Goal: Task Accomplishment & Management: Use online tool/utility

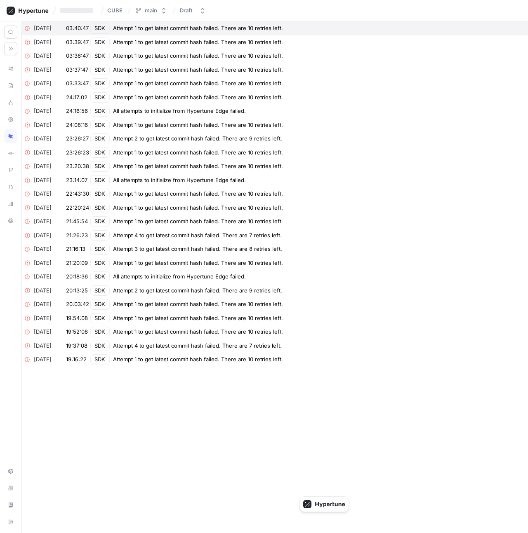
click at [234, 32] on div "Attempt 1 to get latest commit hash failed. There are 10 retries left." at bounding box center [198, 28] width 170 height 8
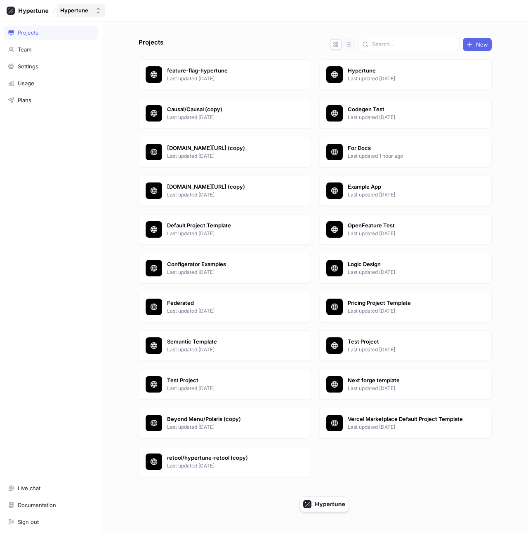
click at [71, 9] on div "Hypertune" at bounding box center [74, 10] width 28 height 7
type input "moxe"
click at [85, 55] on span "Moxee" at bounding box center [111, 56] width 75 height 7
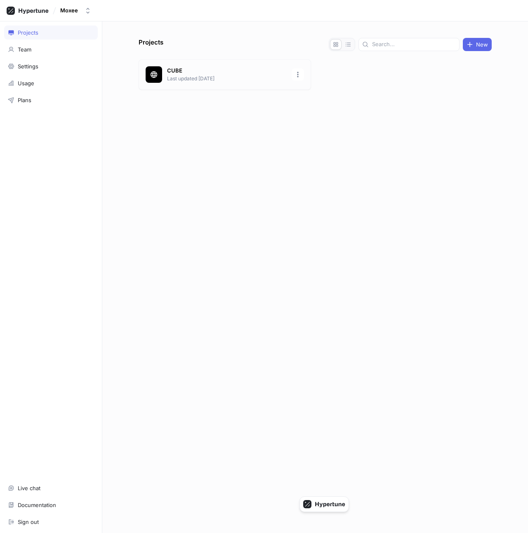
click at [169, 67] on p "CUBE" at bounding box center [227, 71] width 120 height 8
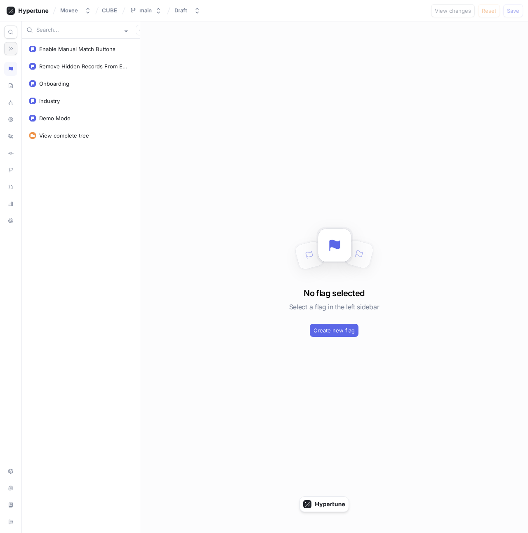
click at [7, 50] on button "button" at bounding box center [10, 48] width 13 height 13
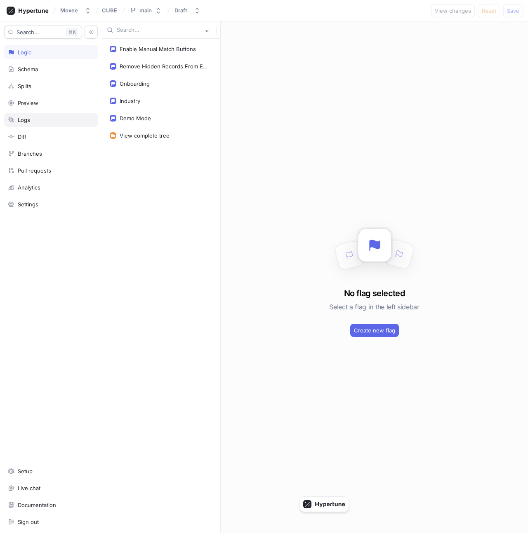
click at [49, 114] on div "Logs" at bounding box center [51, 120] width 94 height 14
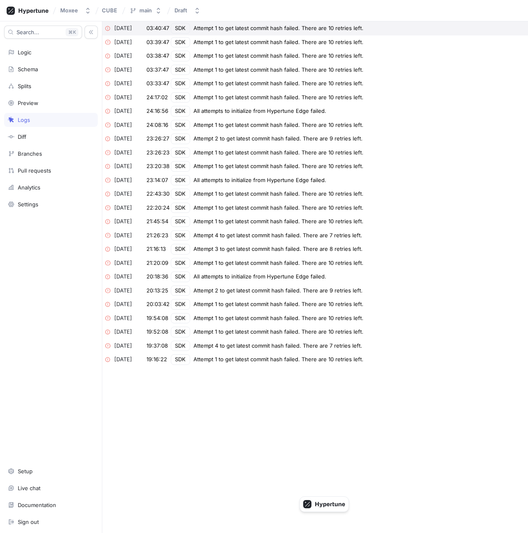
click at [255, 30] on div "Attempt 1 to get latest commit hash failed. There are 10 retries left." at bounding box center [278, 28] width 170 height 8
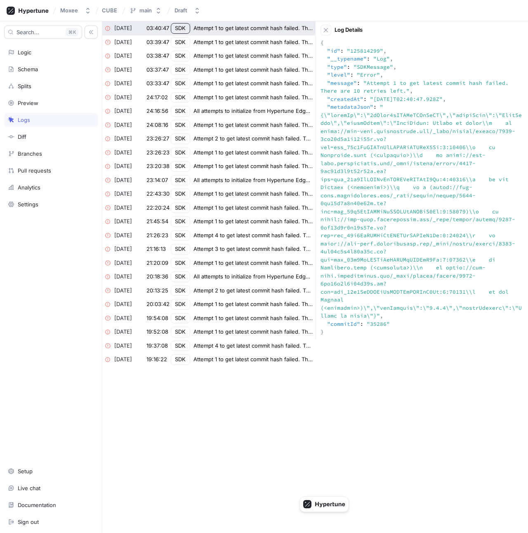
click at [463, 123] on textarea at bounding box center [421, 188] width 202 height 298
click at [229, 29] on div "Attempt 1 to get latest commit hash failed. There are 10 retries left." at bounding box center [253, 28] width 120 height 8
click at [239, 29] on div "Attempt 1 to get latest commit hash failed. There are 10 retries left." at bounding box center [253, 28] width 120 height 8
click at [233, 41] on div "Attempt 1 to get latest commit hash failed. There are 10 retries left." at bounding box center [253, 42] width 120 height 8
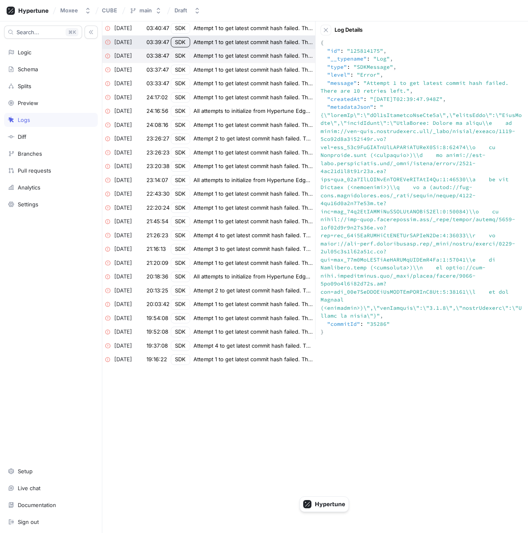
click at [227, 57] on div "Attempt 1 to get latest commit hash failed. There are 10 retries left." at bounding box center [253, 56] width 120 height 8
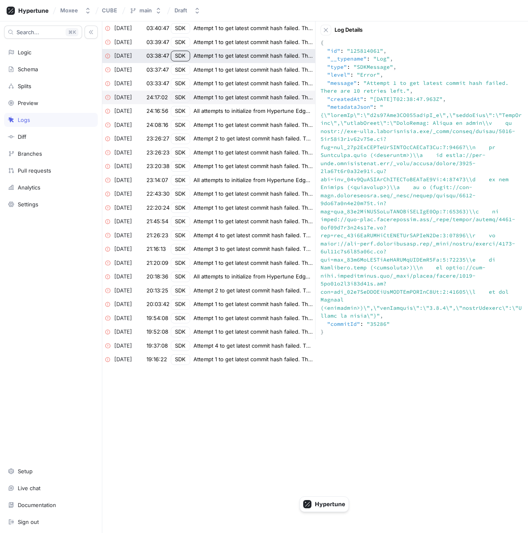
click at [223, 95] on div "Attempt 1 to get latest commit hash failed. There are 10 retries left." at bounding box center [253, 98] width 120 height 8
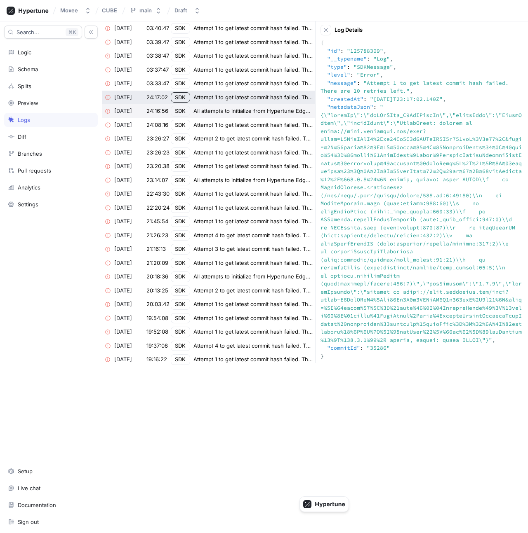
click at [225, 115] on div "All attempts to initialize from Hypertune Edge failed." at bounding box center [253, 111] width 120 height 8
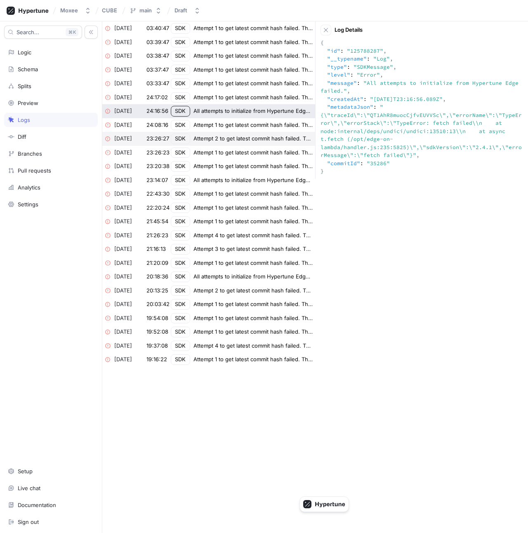
click at [226, 139] on div "Attempt 2 to get latest commit hash failed. There are 9 retries left." at bounding box center [253, 139] width 120 height 8
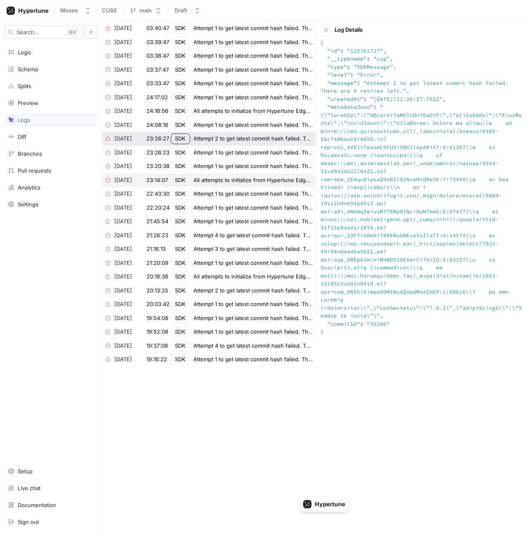
click at [231, 177] on div "All attempts to initialize from Hypertune Edge failed." at bounding box center [253, 180] width 120 height 8
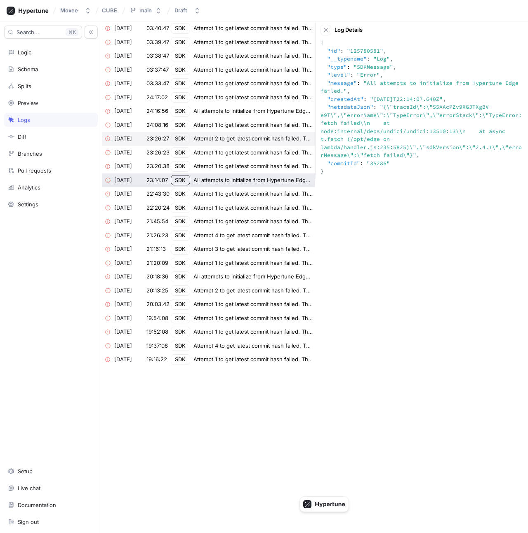
click at [230, 138] on div "Attempt 2 to get latest commit hash failed. There are 9 retries left." at bounding box center [253, 139] width 120 height 8
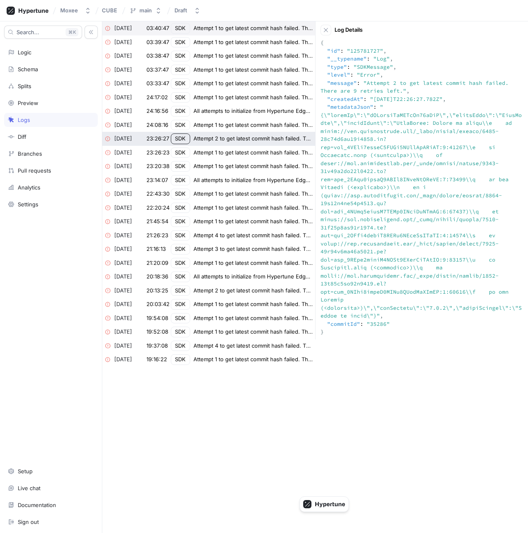
click at [223, 29] on div "Attempt 1 to get latest commit hash failed. There are 10 retries left." at bounding box center [253, 28] width 120 height 8
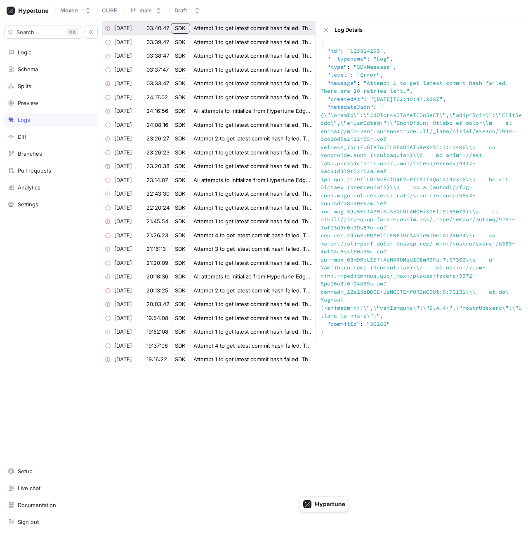
click at [380, 102] on textarea at bounding box center [421, 188] width 202 height 298
click at [245, 107] on div "All attempts to initialize from Hypertune Edge failed." at bounding box center [253, 111] width 120 height 8
type textarea "{ "id": "125788287", "__typename": "Log", "type": "SDKMessage", "level": "Error…"
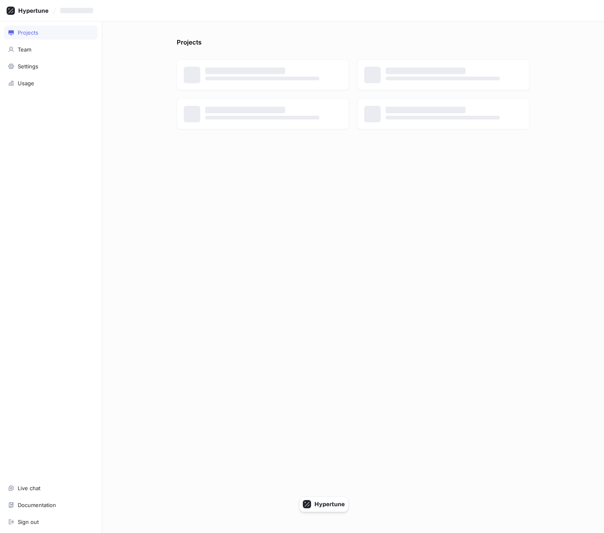
click at [138, 26] on div "Projects ‌ ‌ ‌ ‌ ‌ ‌ ‌ ‌" at bounding box center [353, 277] width 502 height 512
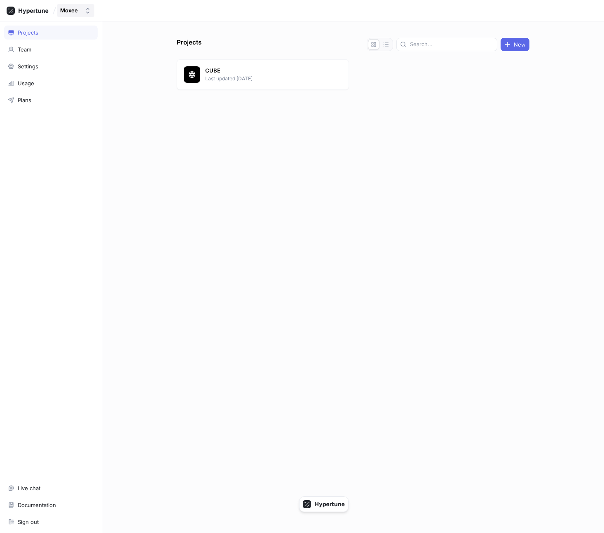
click at [77, 14] on div "Moxee" at bounding box center [69, 10] width 18 height 7
type input "elis"
click at [97, 51] on div "Elis" at bounding box center [107, 56] width 97 height 15
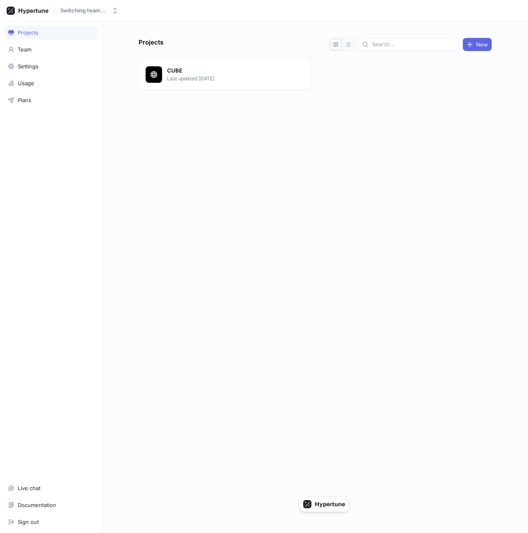
click at [290, 160] on div "Projects New CUBE Last updated 10 days ago" at bounding box center [314, 285] width 359 height 495
click at [78, 12] on icon "button" at bounding box center [78, 10] width 7 height 7
type input "circle"
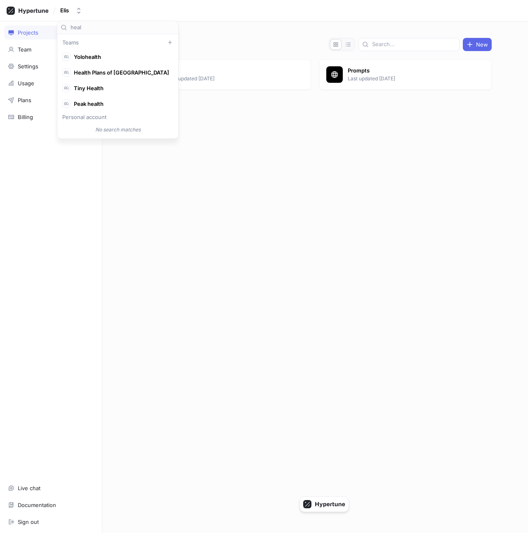
scroll to position [31, 0]
type input "health"
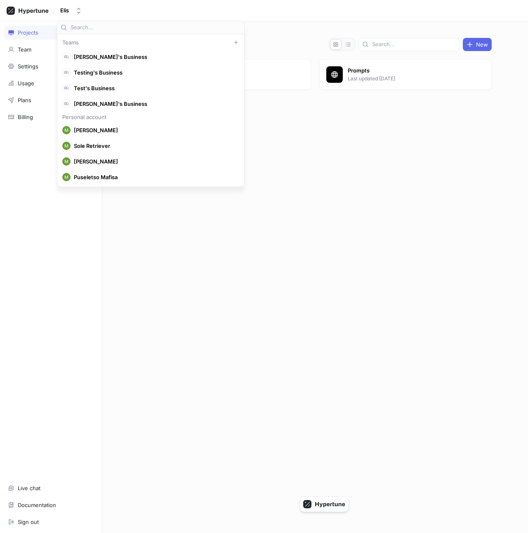
scroll to position [7627, 0]
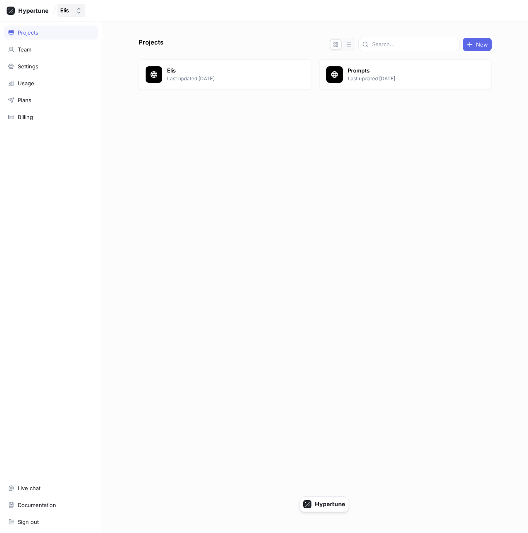
click at [76, 9] on icon "button" at bounding box center [78, 10] width 7 height 7
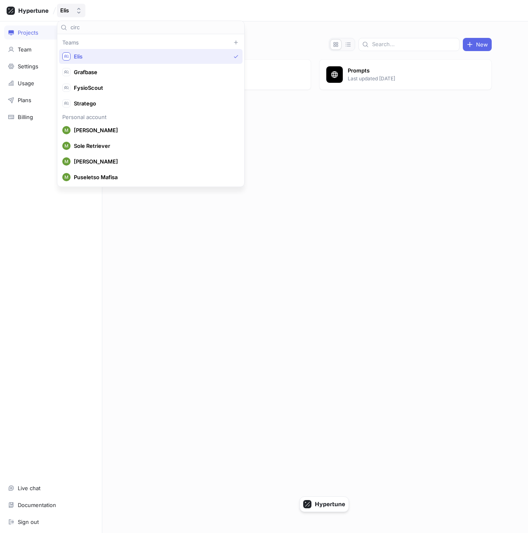
scroll to position [0, 0]
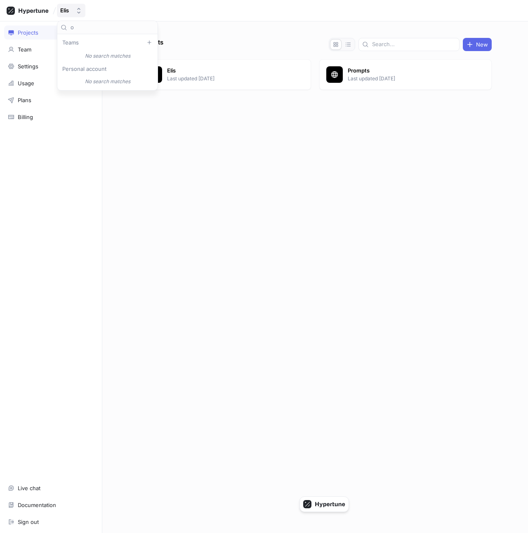
type input "os"
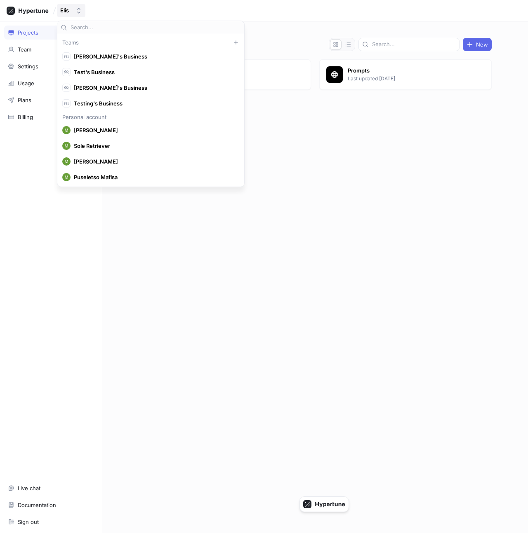
scroll to position [7627, 0]
click at [287, 245] on div "Projects New Elis Last updated 5 months ago Prompts Last updated 5 months ago" at bounding box center [314, 285] width 359 height 495
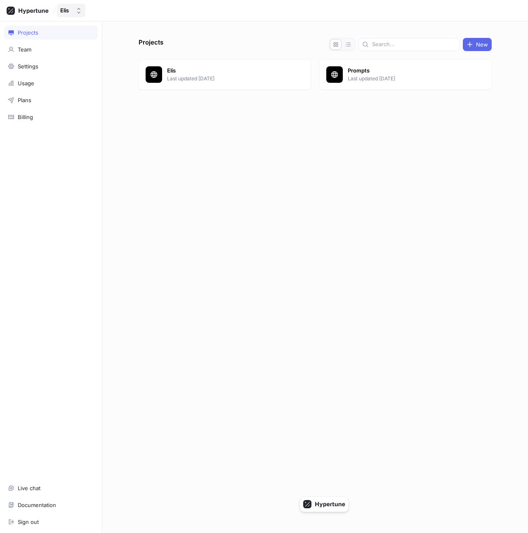
click at [76, 8] on icon "button" at bounding box center [78, 10] width 7 height 7
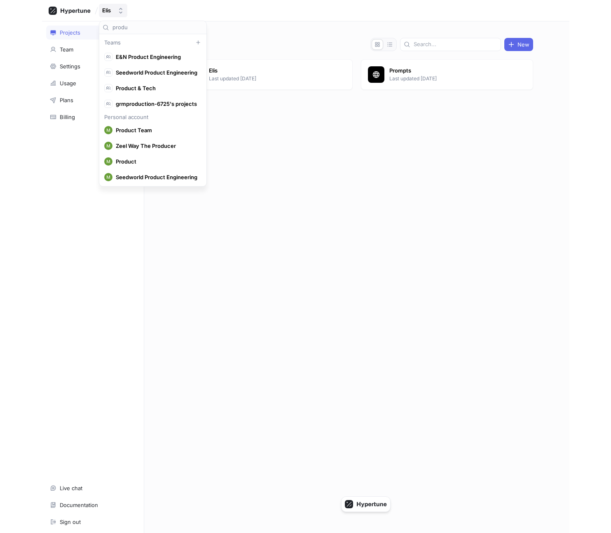
scroll to position [15, 0]
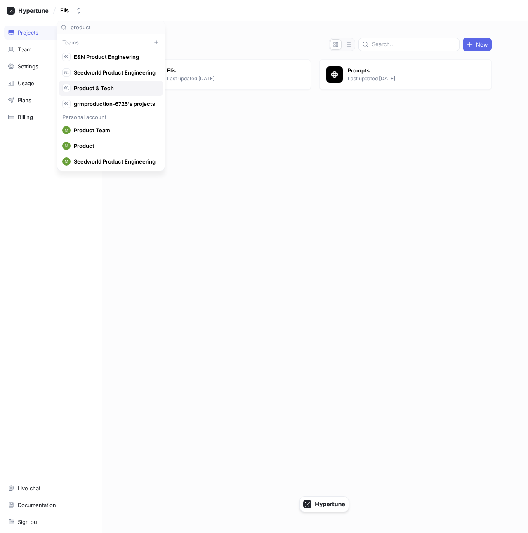
type input "product"
click at [113, 93] on div "Product & Tech" at bounding box center [111, 88] width 104 height 15
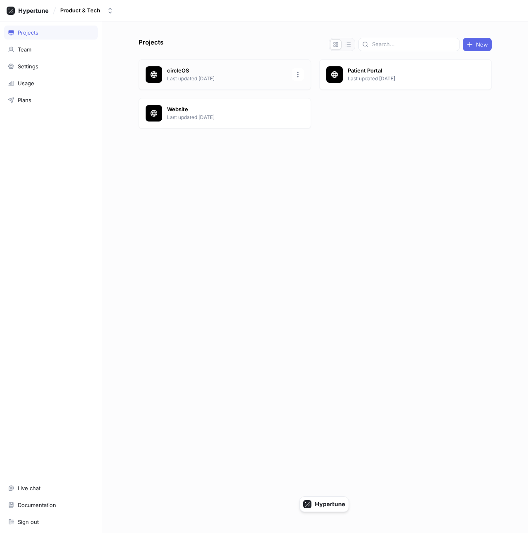
click at [263, 74] on p "circleOS" at bounding box center [227, 71] width 120 height 8
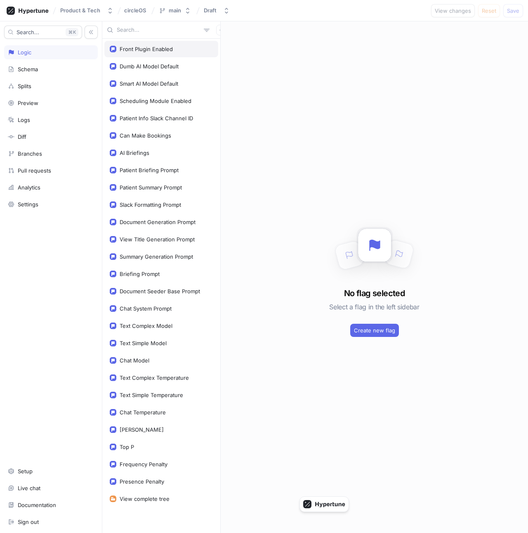
click at [157, 52] on div "Front Plugin Enabled" at bounding box center [146, 49] width 53 height 7
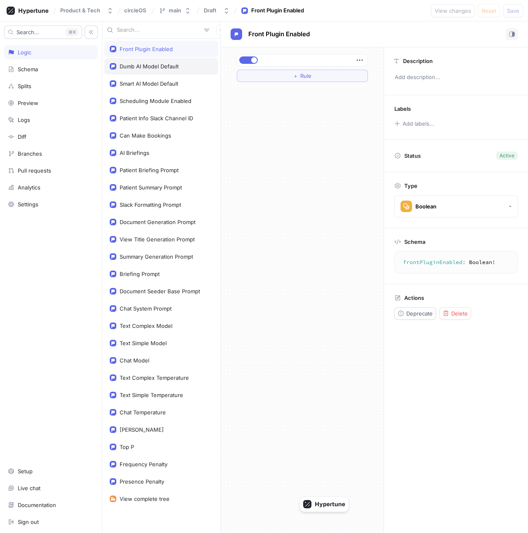
click at [158, 63] on div "Dumb AI Model Default" at bounding box center [149, 66] width 59 height 7
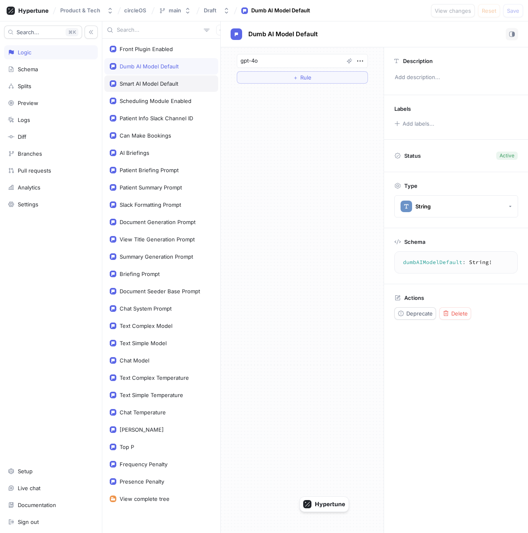
click at [163, 80] on div "Smart AI Model Default" at bounding box center [149, 83] width 59 height 7
type textarea "smartAIModelDefault: String!"
type textarea "x"
click at [164, 96] on div "Scheduling Module Enabled" at bounding box center [161, 101] width 114 height 16
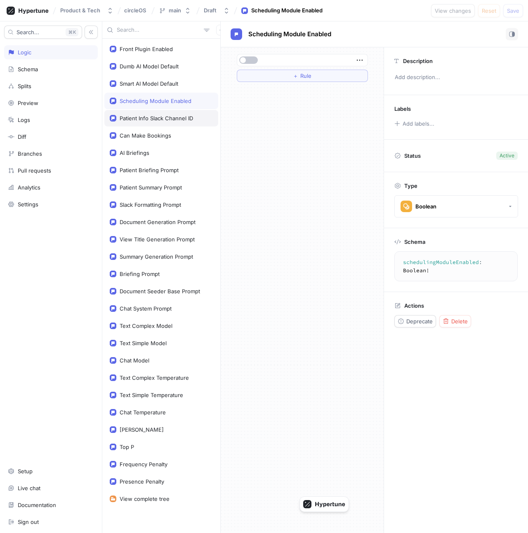
click at [168, 125] on div "Patient Info Slack Channel ID" at bounding box center [161, 118] width 114 height 16
type textarea "patientInfoSlackChannelID: String!"
type textarea "x"
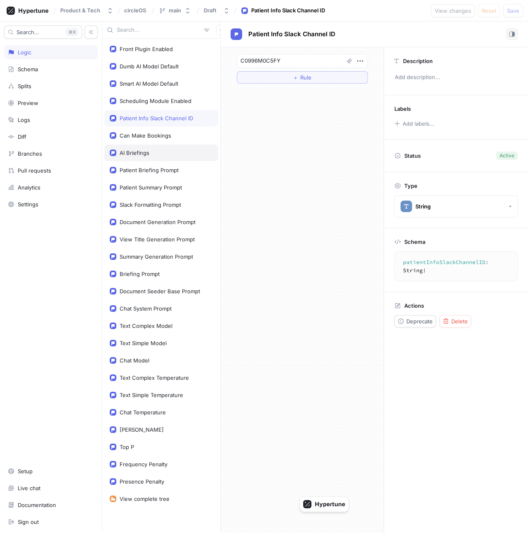
click at [170, 150] on div "AI Briefings" at bounding box center [161, 153] width 103 height 7
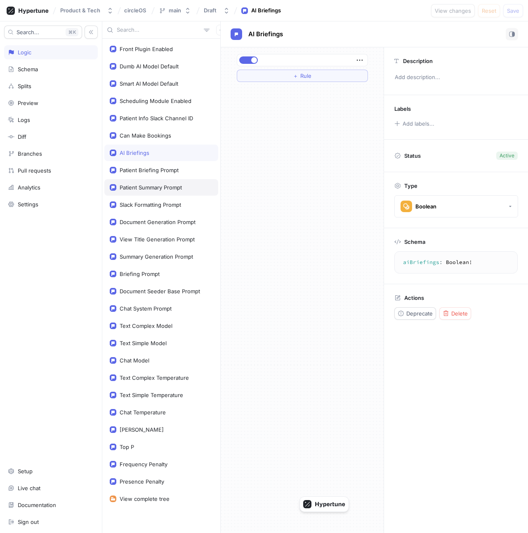
click at [170, 181] on div "Patient Summary Prompt" at bounding box center [161, 187] width 114 height 16
type textarea "patientSummaryPrompt: String!"
type textarea "x"
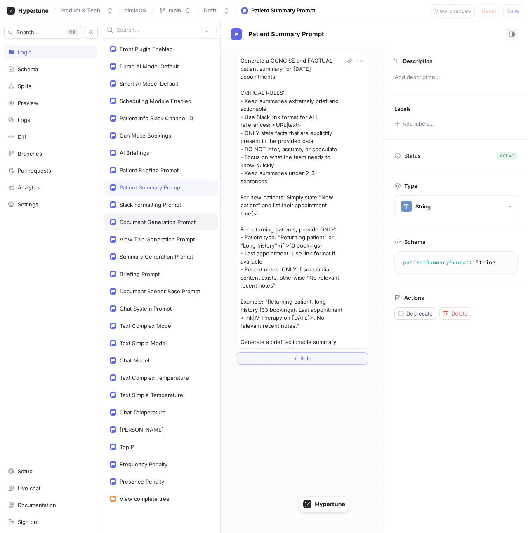
click at [169, 214] on div "Document Generation Prompt" at bounding box center [161, 222] width 114 height 16
type textarea "documentGenerationPrompt: String!"
type textarea "x"
type textarea "You are an AI assistant specializing in generating professional healthcare docu…"
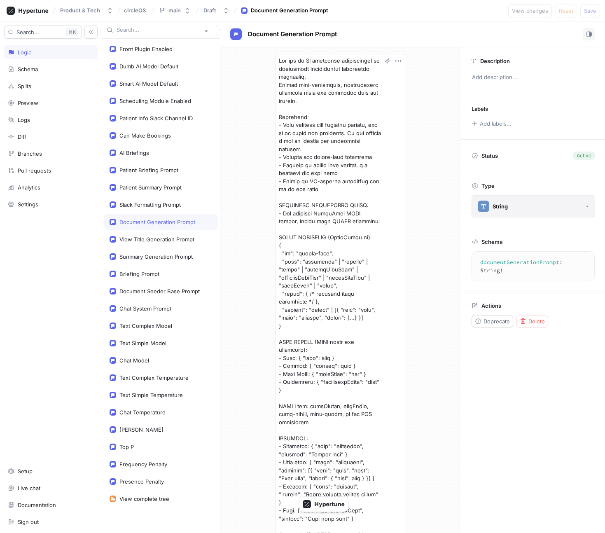
type textarea "x"
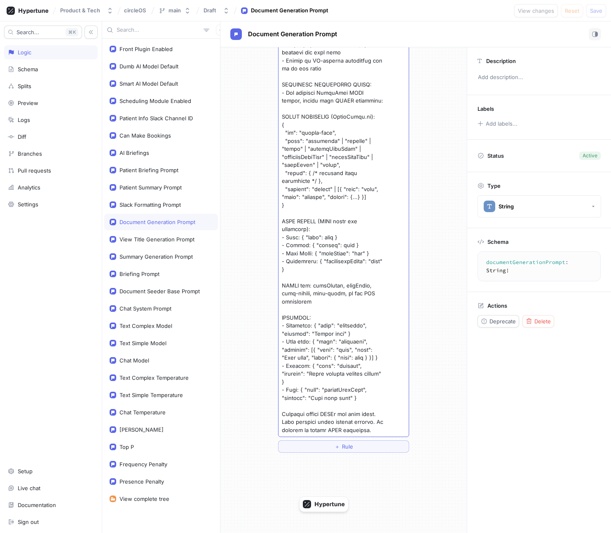
scroll to position [152, 0]
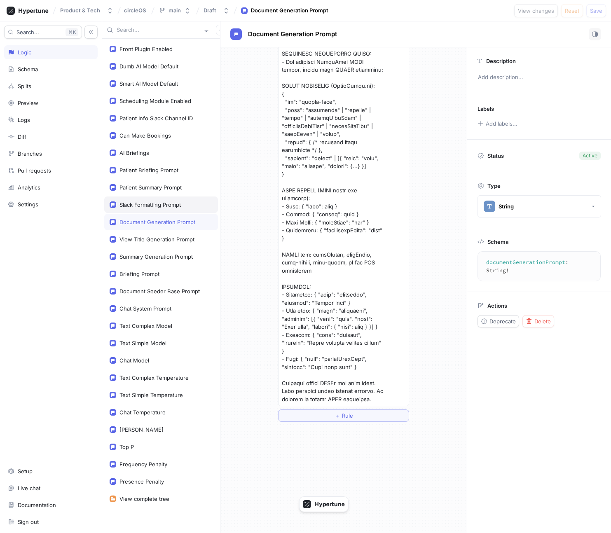
click at [148, 205] on div "Slack Formatting Prompt" at bounding box center [150, 205] width 61 height 7
type textarea "slackFormattingPrompt: String!"
type textarea "x"
type textarea "Format the following data as a nicely formatted Slack message with markdown. Fo…"
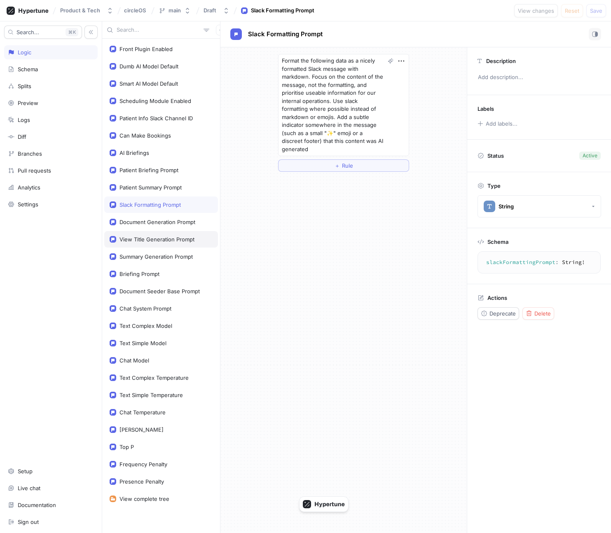
click at [155, 233] on div "View Title Generation Prompt" at bounding box center [161, 239] width 114 height 16
type textarea "viewTitleGenerationPrompt: String!"
type textarea "x"
type textarea "You are an AI assistant that creates concise, descriptive titles for saved view…"
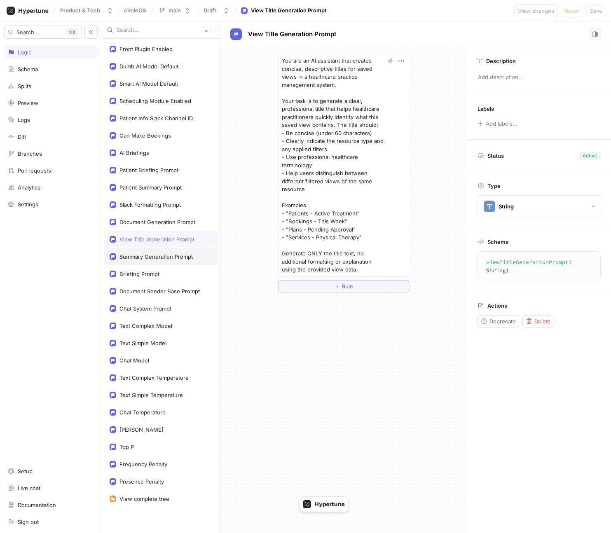
click at [156, 259] on div "Summary Generation Prompt" at bounding box center [156, 256] width 73 height 7
type textarea "summaryGenerationPrompt: String!"
type textarea "x"
type textarea "Take the following into account, generate a very short summary of the object, a…"
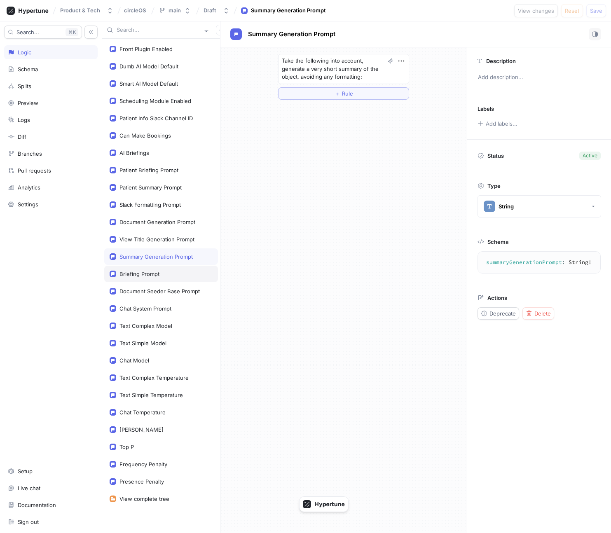
click at [157, 274] on div "Briefing Prompt" at bounding box center [140, 274] width 40 height 7
type textarea "briefingPrompt: String!"
type textarea "x"
type textarea "You are a helpfu assistant that generates a booking briefing for a patient. You…"
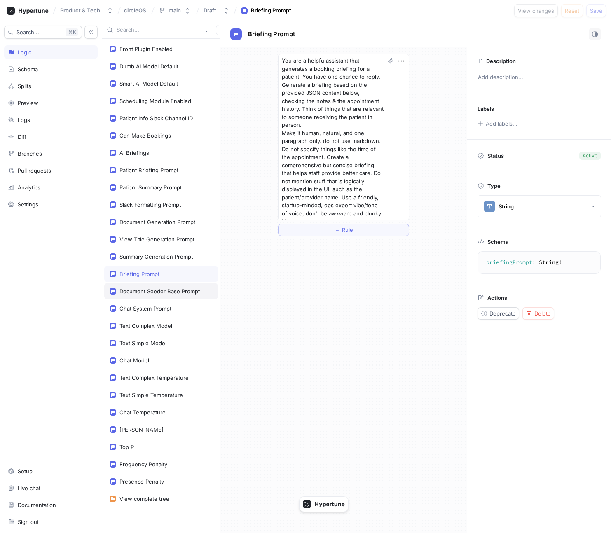
click at [159, 291] on div "Document Seeder Base Prompt" at bounding box center [160, 291] width 80 height 7
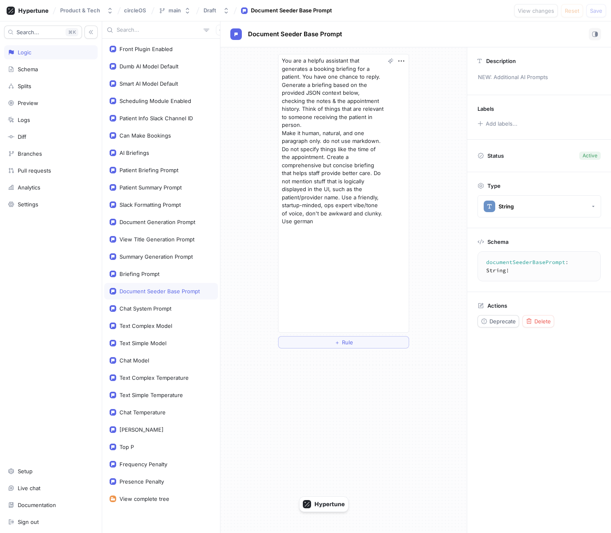
type textarea "documentSeederBasePrompt: String!"
type textarea "x"
type textarea "You are an AI assistant specializing in generating professional healthcare docu…"
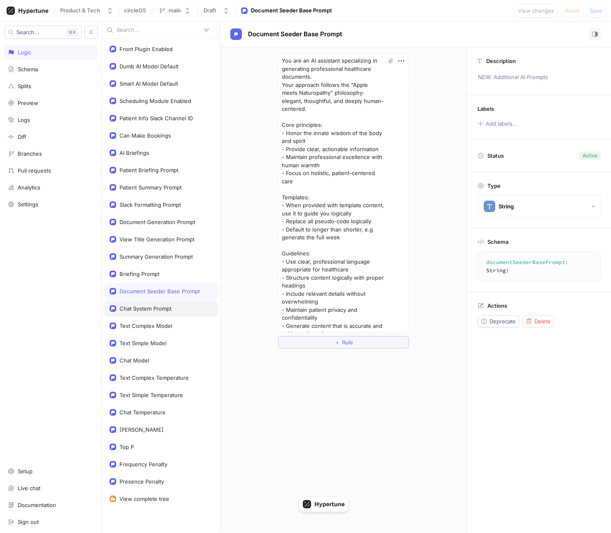
click at [160, 307] on div "Chat System Prompt" at bounding box center [146, 308] width 52 height 7
type textarea "chatSystemPrompt: String!"
type textarea "x"
type textarea "You are an AI assistant for staff at Circle Health, a holistic health & wellbei…"
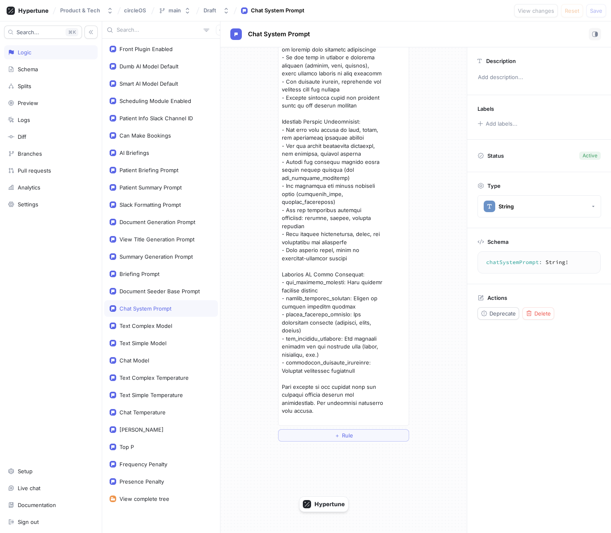
scroll to position [378, 0]
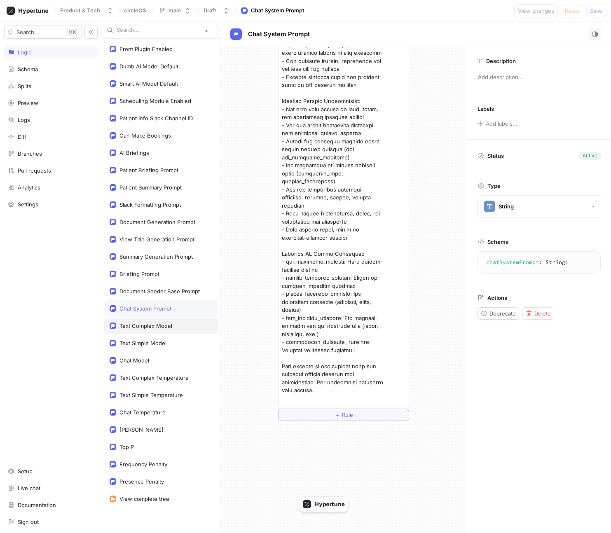
click at [161, 331] on div "Text Complex Model" at bounding box center [161, 326] width 114 height 16
type textarea "textComplexModel: String!"
type textarea "x"
type textarea "gpt-4o"
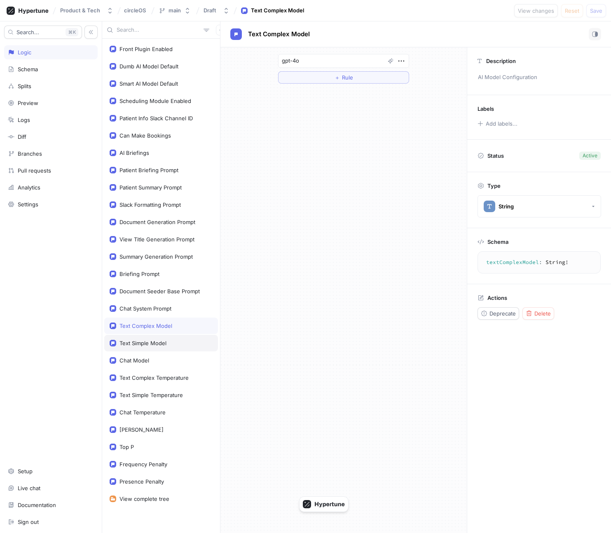
click at [162, 338] on div "Text Simple Model" at bounding box center [161, 343] width 114 height 16
type textarea "textSimpleModel: String!"
click at [162, 350] on div "Text Simple Model" at bounding box center [161, 343] width 114 height 16
type textarea "x"
click at [163, 363] on div "Chat Model" at bounding box center [161, 360] width 103 height 7
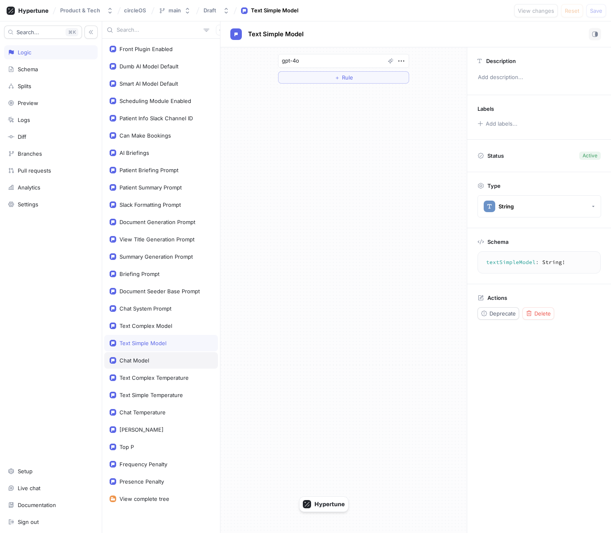
type textarea "chatModel: String!"
type textarea "x"
type textarea "gpt-5-eu"
click at [165, 376] on div "Text Complex Temperature" at bounding box center [154, 378] width 69 height 7
click at [163, 367] on div "Chat Model" at bounding box center [161, 360] width 114 height 16
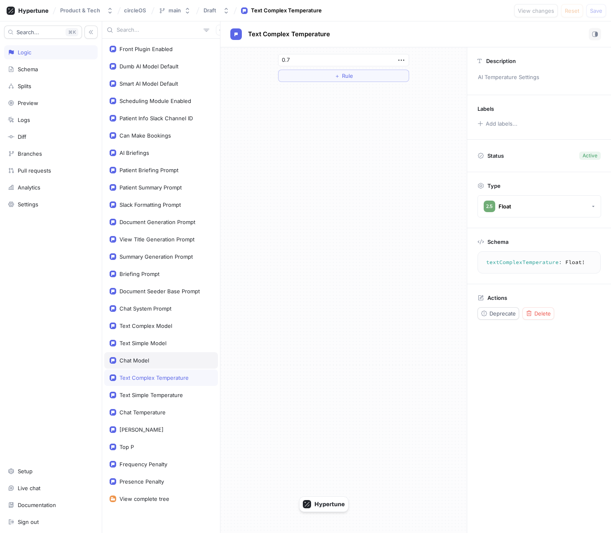
type textarea "chatModel: String!"
type textarea "x"
click at [163, 375] on div "Text Complex Temperature" at bounding box center [154, 378] width 69 height 7
click at [163, 392] on div "Text Simple Temperature" at bounding box center [161, 395] width 114 height 16
type textarea "textSimpleTemperature: Float!"
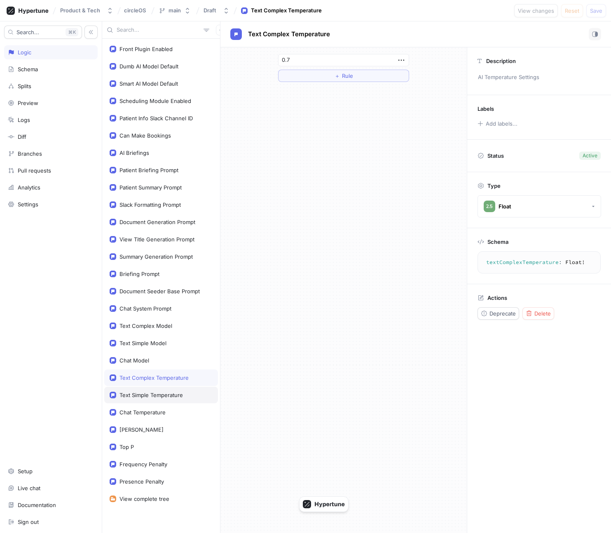
type input "0.3"
click at [164, 410] on div "Chat Temperature" at bounding box center [143, 412] width 46 height 7
type textarea "chatTemperature: Float!"
type input "0.8"
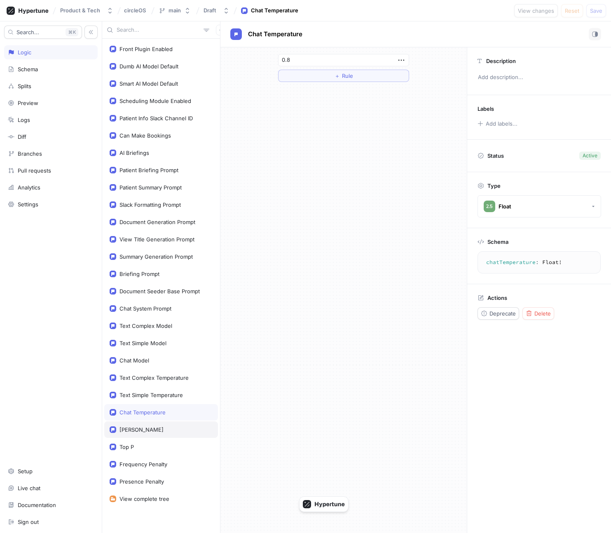
click at [164, 425] on div "Max Tokens" at bounding box center [161, 430] width 114 height 16
click at [163, 443] on div "Top P" at bounding box center [161, 447] width 114 height 16
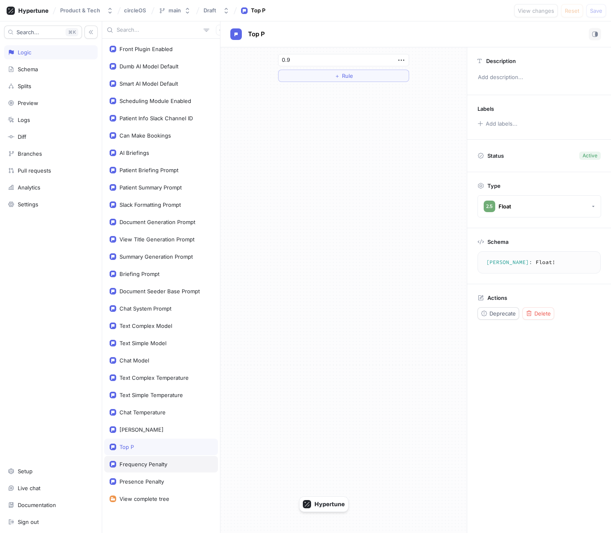
click at [163, 459] on div "Frequency Penalty" at bounding box center [161, 464] width 114 height 16
type textarea "frequencyPenalty: Float!"
type input "0"
click at [163, 469] on div "Frequency Penalty" at bounding box center [161, 464] width 114 height 16
click at [163, 476] on div "Presence Penalty" at bounding box center [161, 482] width 114 height 16
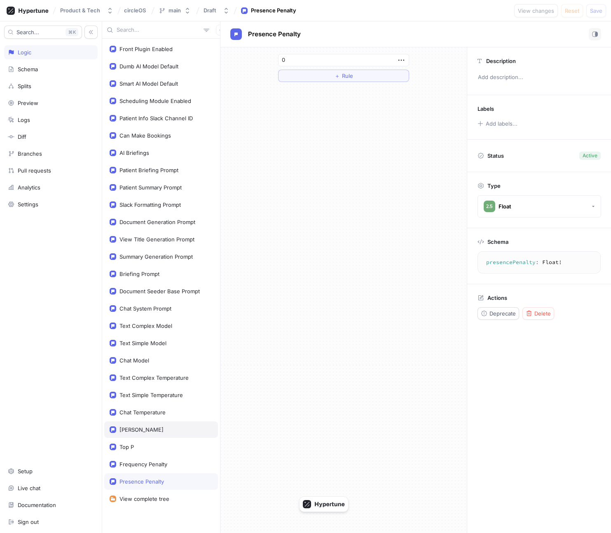
click at [159, 425] on div "Max Tokens" at bounding box center [161, 430] width 114 height 16
click at [158, 406] on div "Chat Temperature" at bounding box center [161, 412] width 114 height 16
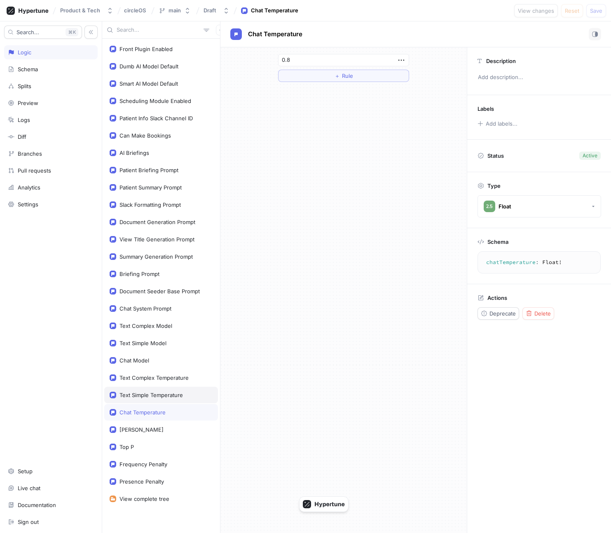
click at [157, 393] on div "Text Simple Temperature" at bounding box center [151, 395] width 63 height 7
type textarea "textSimpleTemperature: Float!"
type input "0.3"
click at [157, 375] on div "Text Complex Temperature" at bounding box center [154, 378] width 69 height 7
type textarea "textComplexTemperature: Float!"
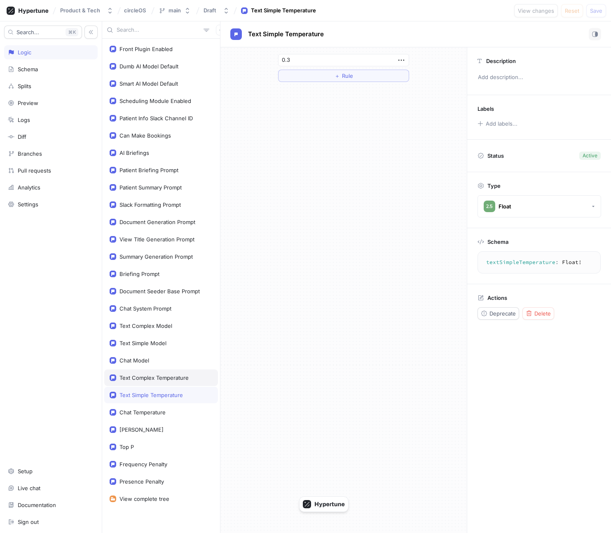
type input "0.7"
click at [155, 357] on div "Chat Model" at bounding box center [161, 360] width 103 height 7
type textarea "chatModel: String!"
type textarea "x"
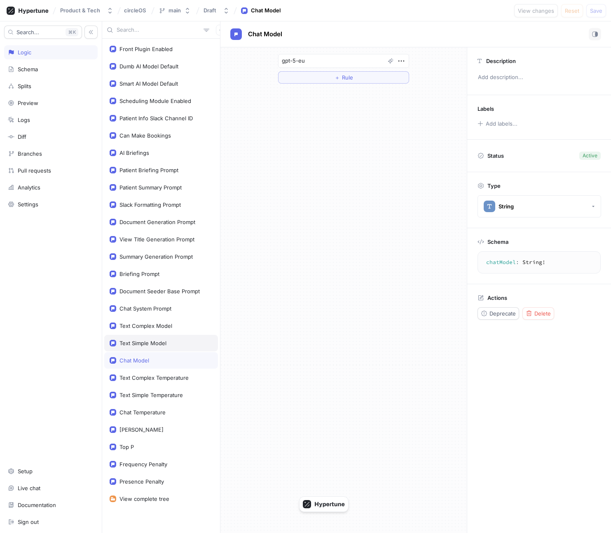
click at [155, 340] on div "Text Simple Model" at bounding box center [143, 343] width 47 height 7
type textarea "textSimpleModel: String!"
type textarea "x"
type textarea "gpt-4o"
click at [155, 327] on div "Text Complex Model" at bounding box center [146, 326] width 53 height 7
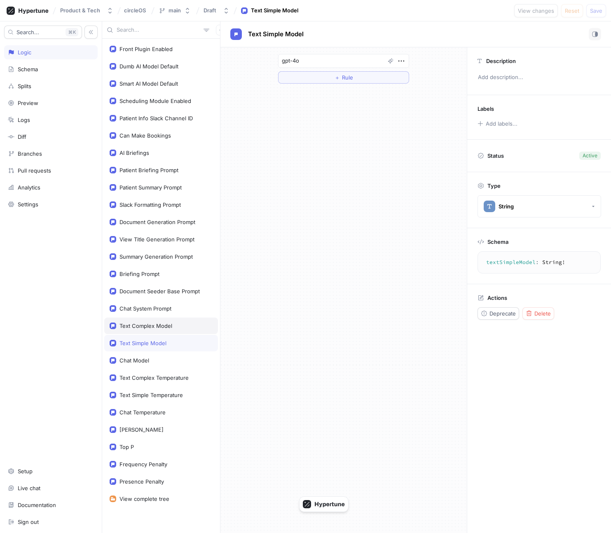
type textarea "textComplexModel: String!"
type textarea "x"
click at [153, 313] on div "Chat System Prompt" at bounding box center [161, 308] width 114 height 16
type textarea "chatSystemPrompt: String!"
type textarea "x"
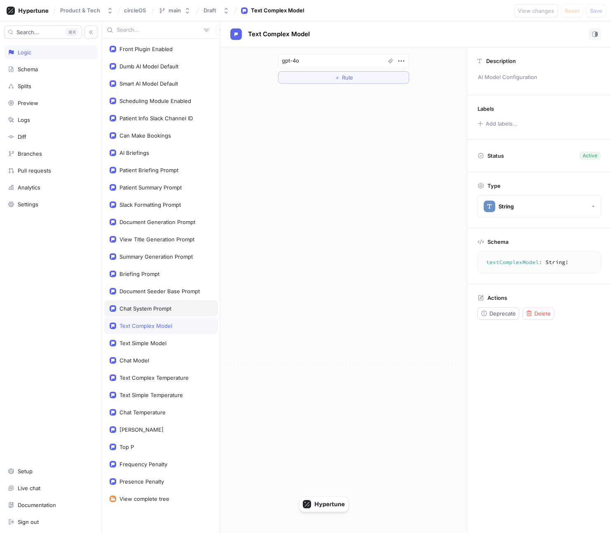
type textarea "You are an AI assistant for staff at Circle Health, a holistic health & wellbei…"
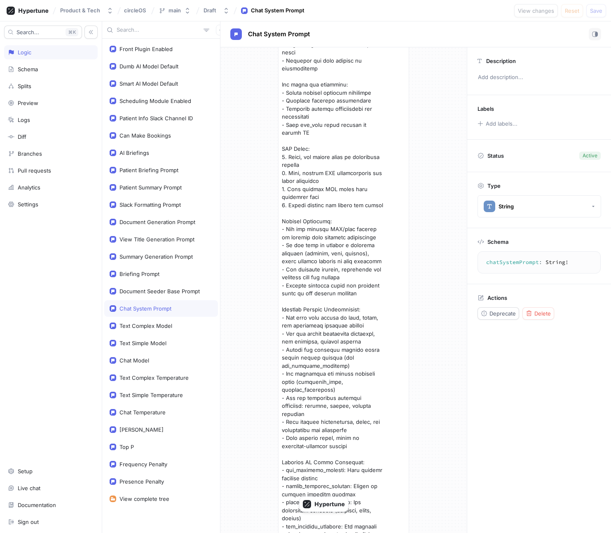
scroll to position [175, 0]
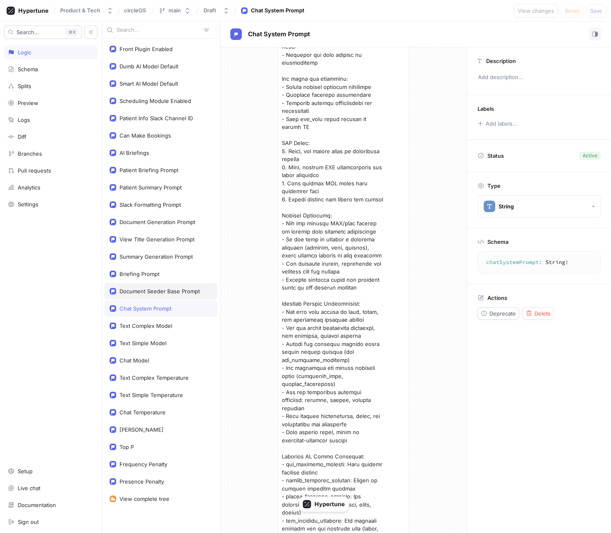
click at [172, 288] on div "Document Seeder Base Prompt" at bounding box center [160, 291] width 80 height 7
type textarea "documentSeederBasePrompt: String!"
type textarea "x"
type textarea "You are an AI assistant specializing in generating professional healthcare docu…"
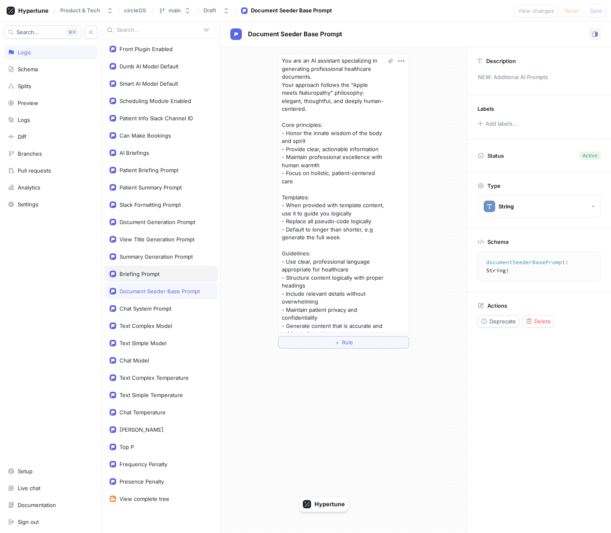
click at [162, 277] on div "Briefing Prompt" at bounding box center [161, 274] width 103 height 7
type textarea "briefingPrompt: String!"
type textarea "x"
type textarea "You are a helpfu assistant that generates a booking briefing for a patient. You…"
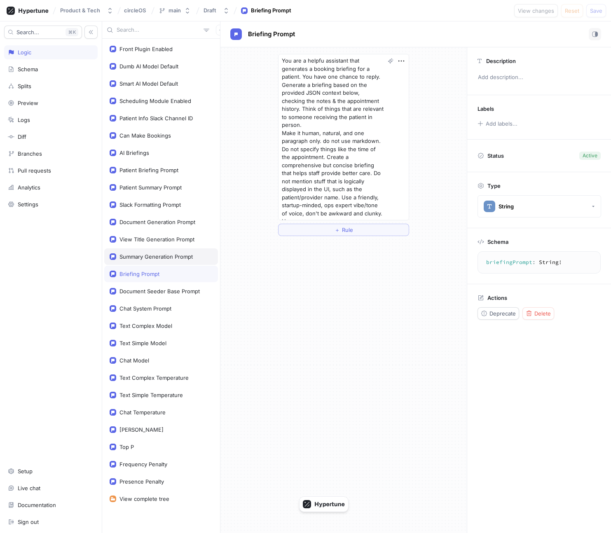
click at [162, 258] on div "Summary Generation Prompt" at bounding box center [156, 256] width 73 height 7
type textarea "summaryGenerationPrompt: String!"
type textarea "x"
type textarea "Take the following into account, generate a very short summary of the object, a…"
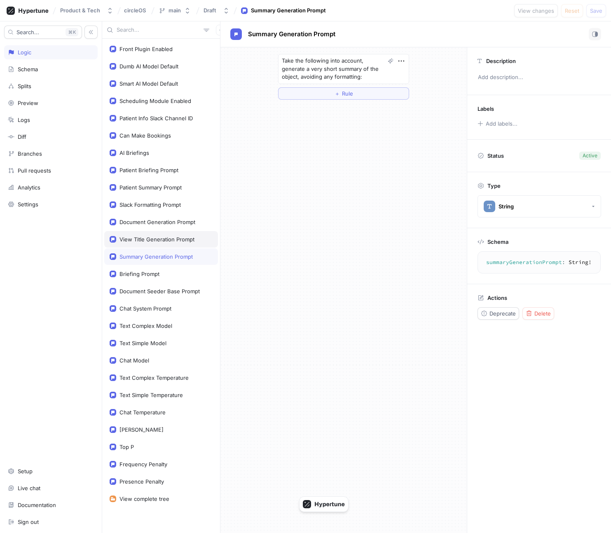
click at [160, 242] on div "View Title Generation Prompt" at bounding box center [157, 239] width 75 height 7
type textarea "viewTitleGenerationPrompt: String!"
type textarea "x"
type textarea "You are an AI assistant that creates concise, descriptive titles for saved view…"
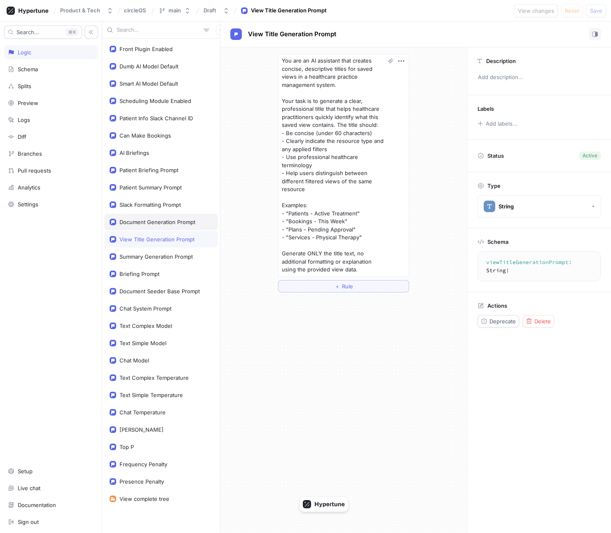
click at [155, 227] on div "Document Generation Prompt" at bounding box center [161, 222] width 114 height 16
type textarea "documentGenerationPrompt: String!"
type textarea "x"
type textarea "You are an AI assistant specializing in generating professional healthcare docu…"
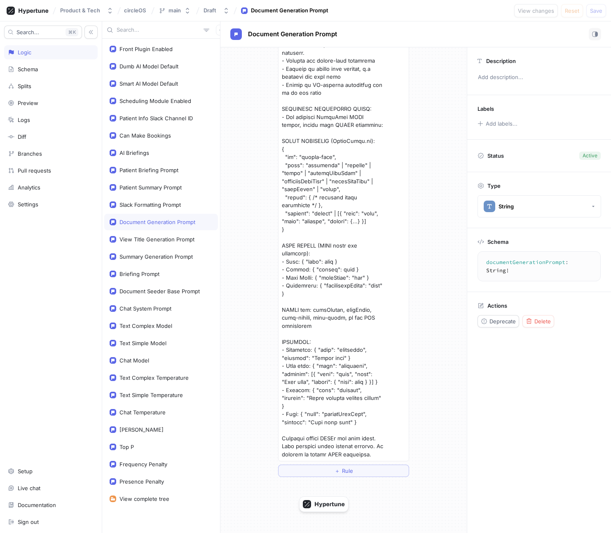
scroll to position [145, 0]
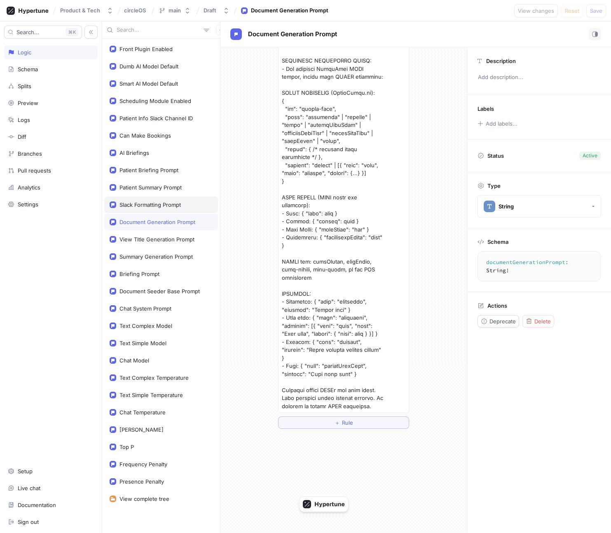
click at [168, 199] on div "Slack Formatting Prompt" at bounding box center [161, 205] width 114 height 16
type textarea "slackFormattingPrompt: String!"
type textarea "x"
type textarea "Format the following data as a nicely formatted Slack message with markdown. Fo…"
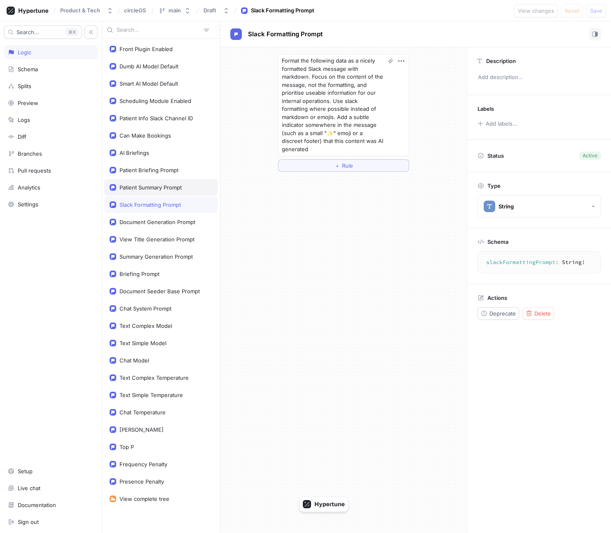
click at [165, 191] on div "Patient Summary Prompt" at bounding box center [161, 187] width 114 height 16
type textarea "patientSummaryPrompt: String!"
type textarea "x"
type textarea "Generate a CONCISE and FACTUAL patient summary for today's appointments. CRITIC…"
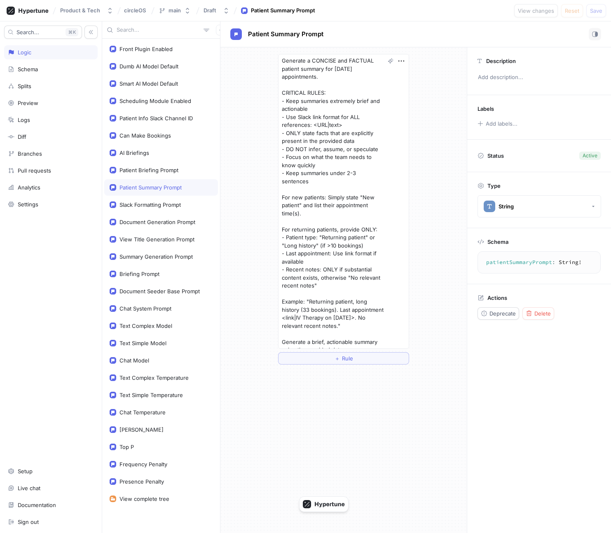
click at [160, 179] on div "Patient Summary Prompt" at bounding box center [161, 187] width 114 height 16
type textarea "x"
click at [160, 174] on div "Patient Briefing Prompt" at bounding box center [161, 170] width 114 height 16
type textarea "patientBriefingPrompt: String!"
type textarea "x"
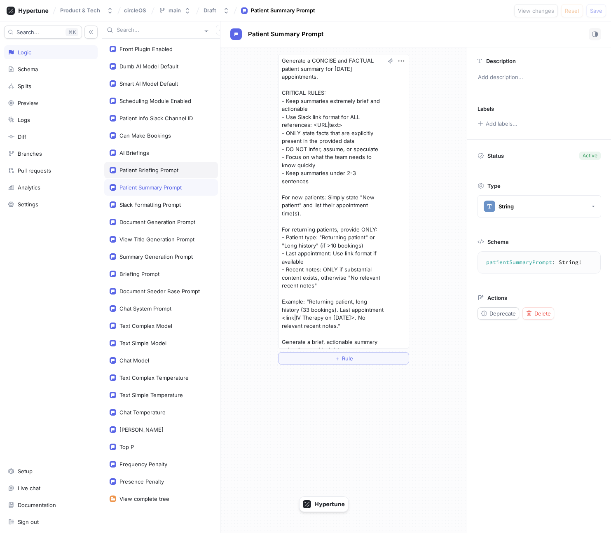
type textarea "Create a well-formatted Slack message for today's patient briefings using the f…"
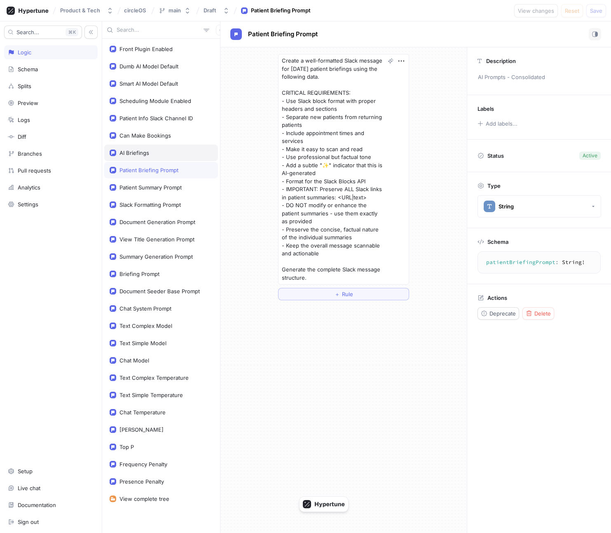
click at [157, 160] on div "AI Briefings" at bounding box center [161, 153] width 114 height 16
type textarea "aiBriefings: Boolean!"
